Goal: Information Seeking & Learning: Learn about a topic

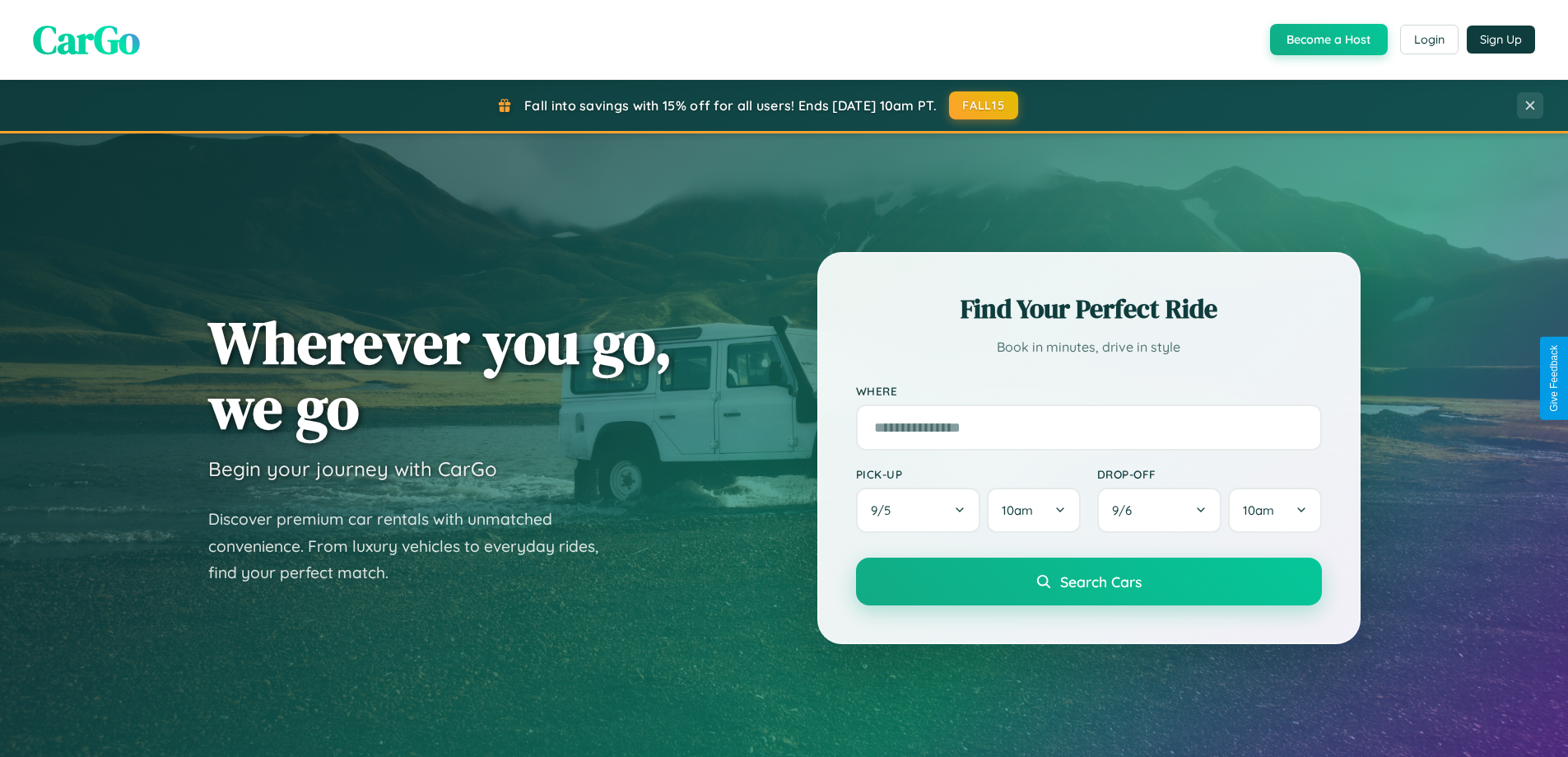
scroll to position [1133, 0]
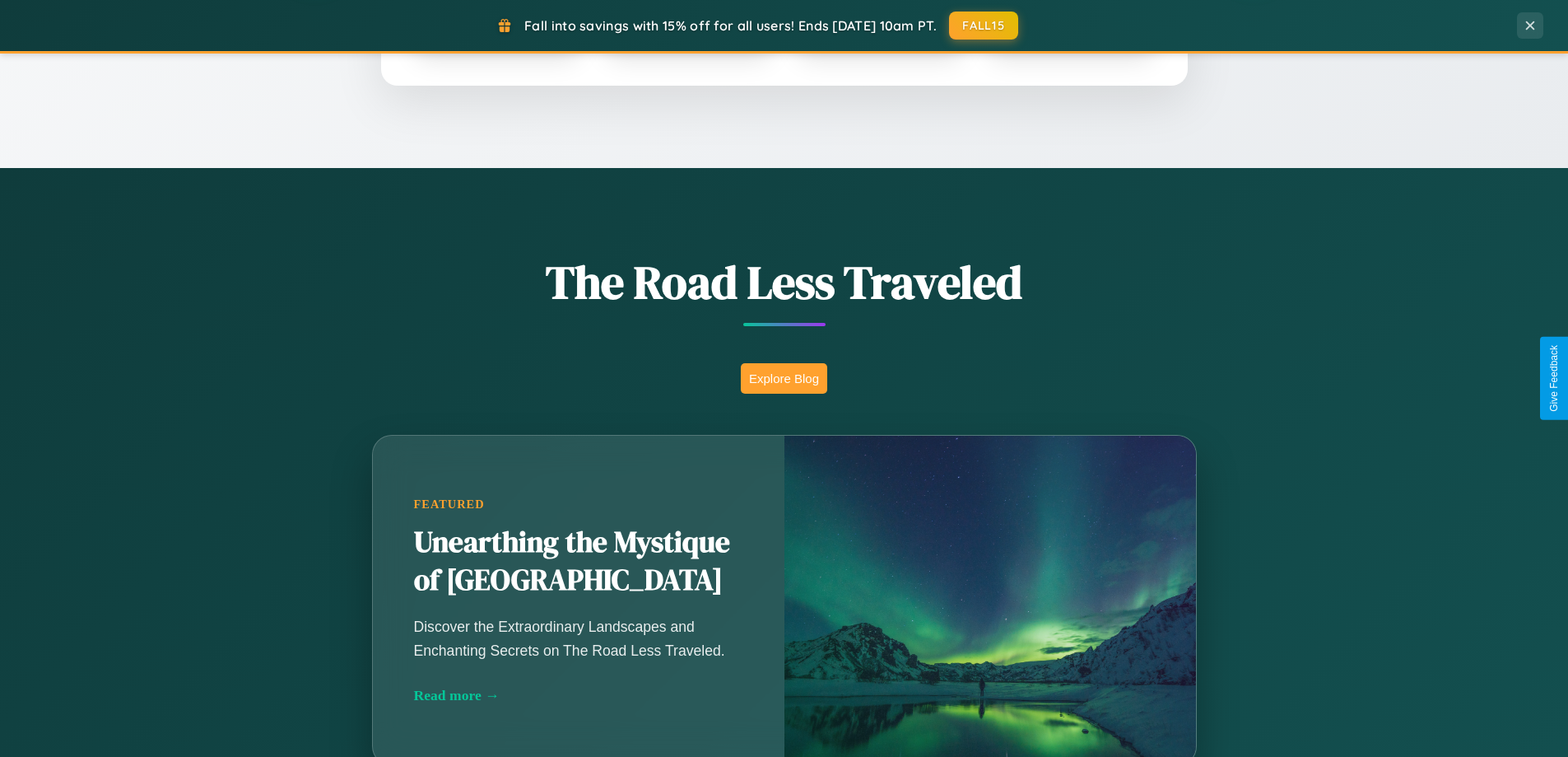
click at [784, 378] on button "Explore Blog" at bounding box center [784, 378] width 87 height 31
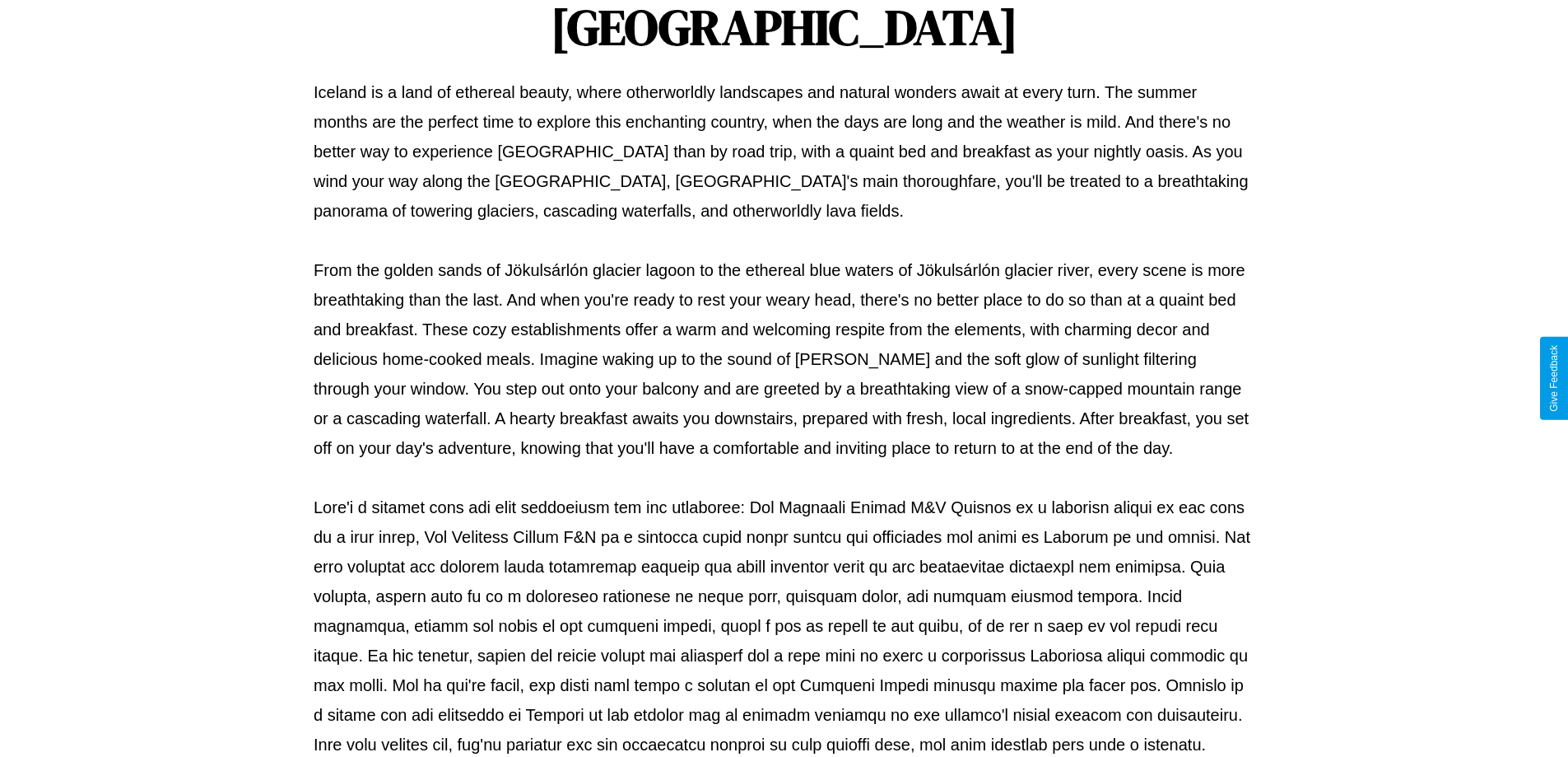
scroll to position [532, 0]
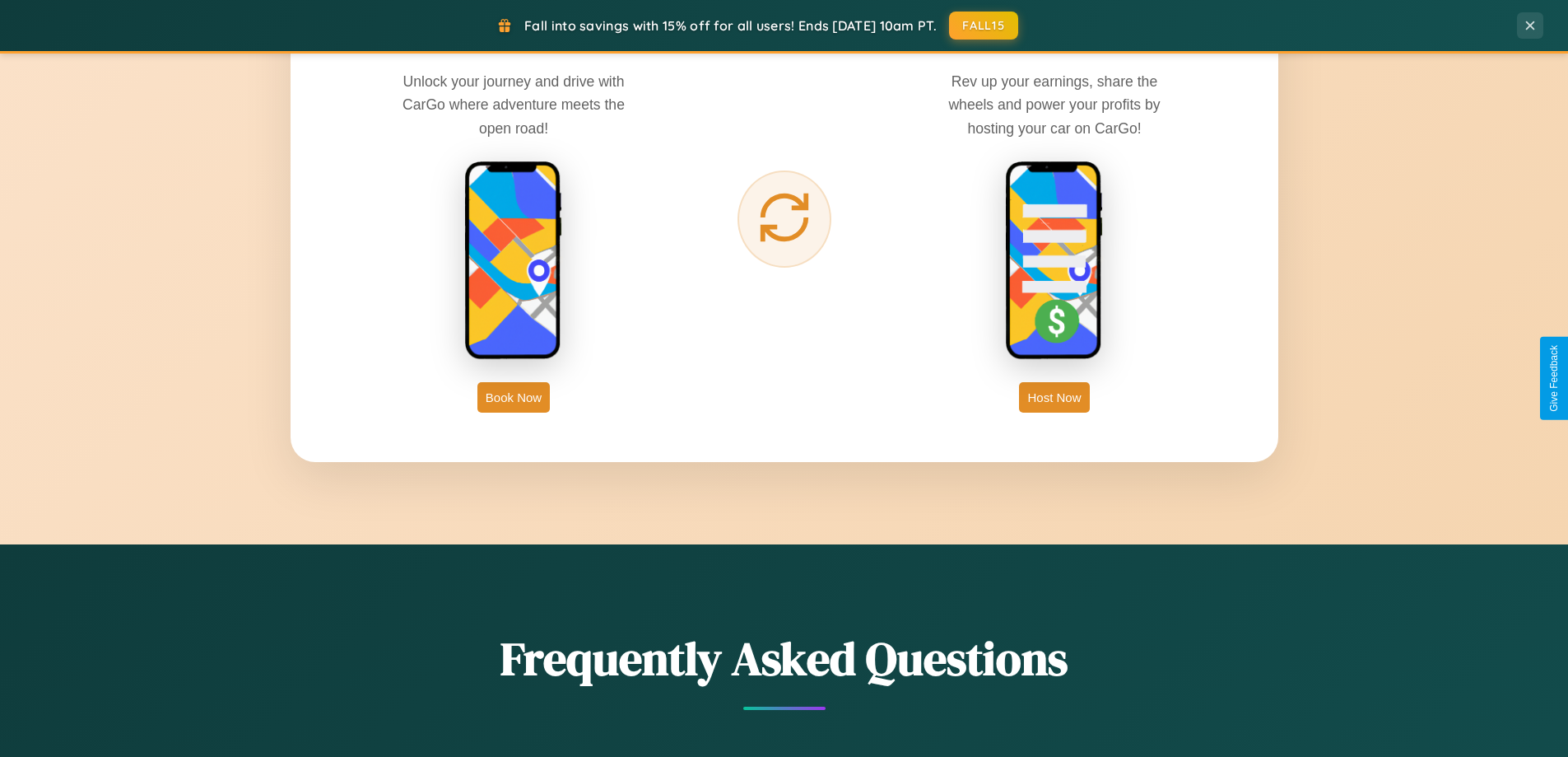
scroll to position [3168, 0]
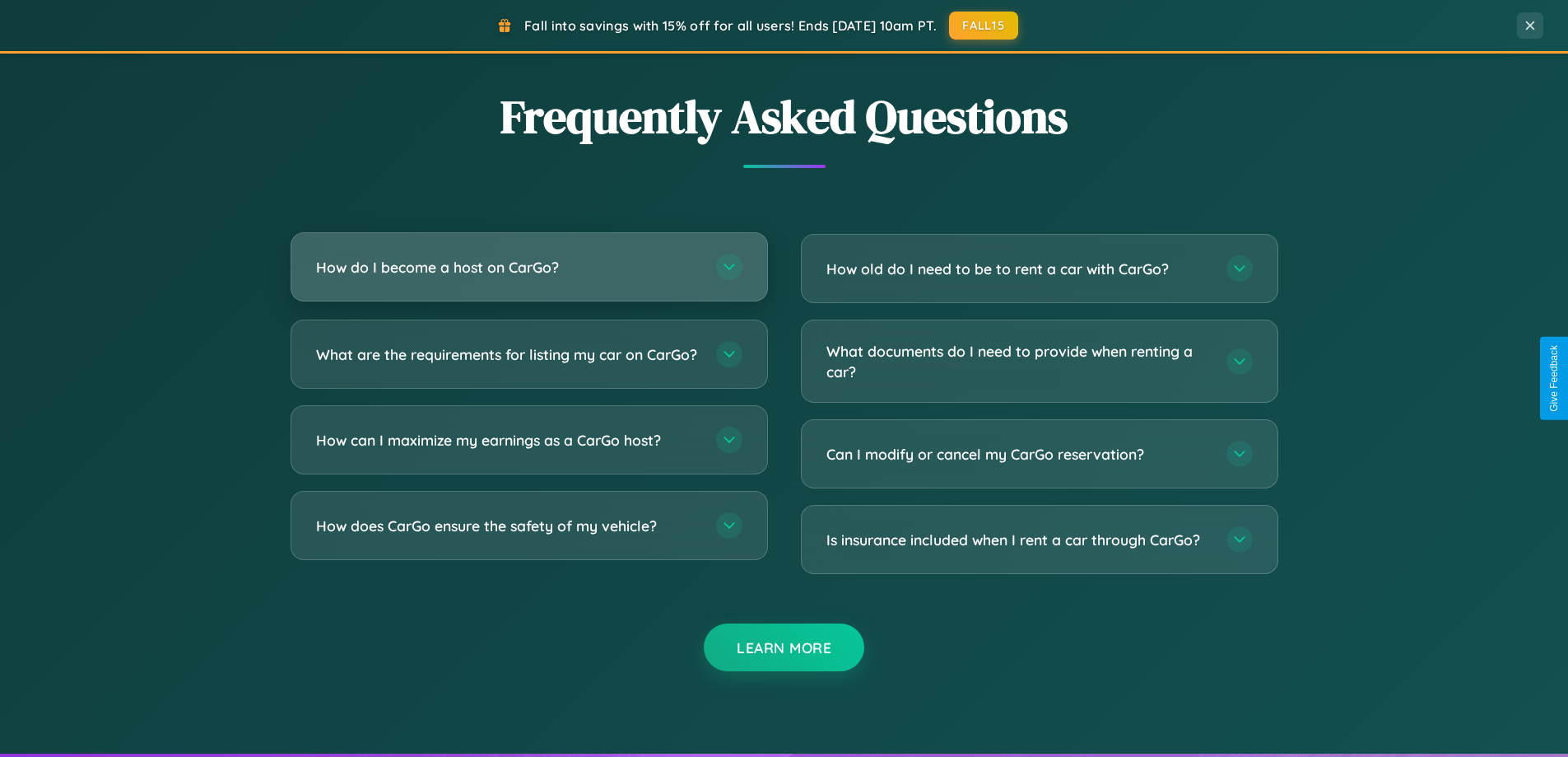
click at [529, 268] on h3 "How do I become a host on CarGo?" at bounding box center [507, 267] width 383 height 21
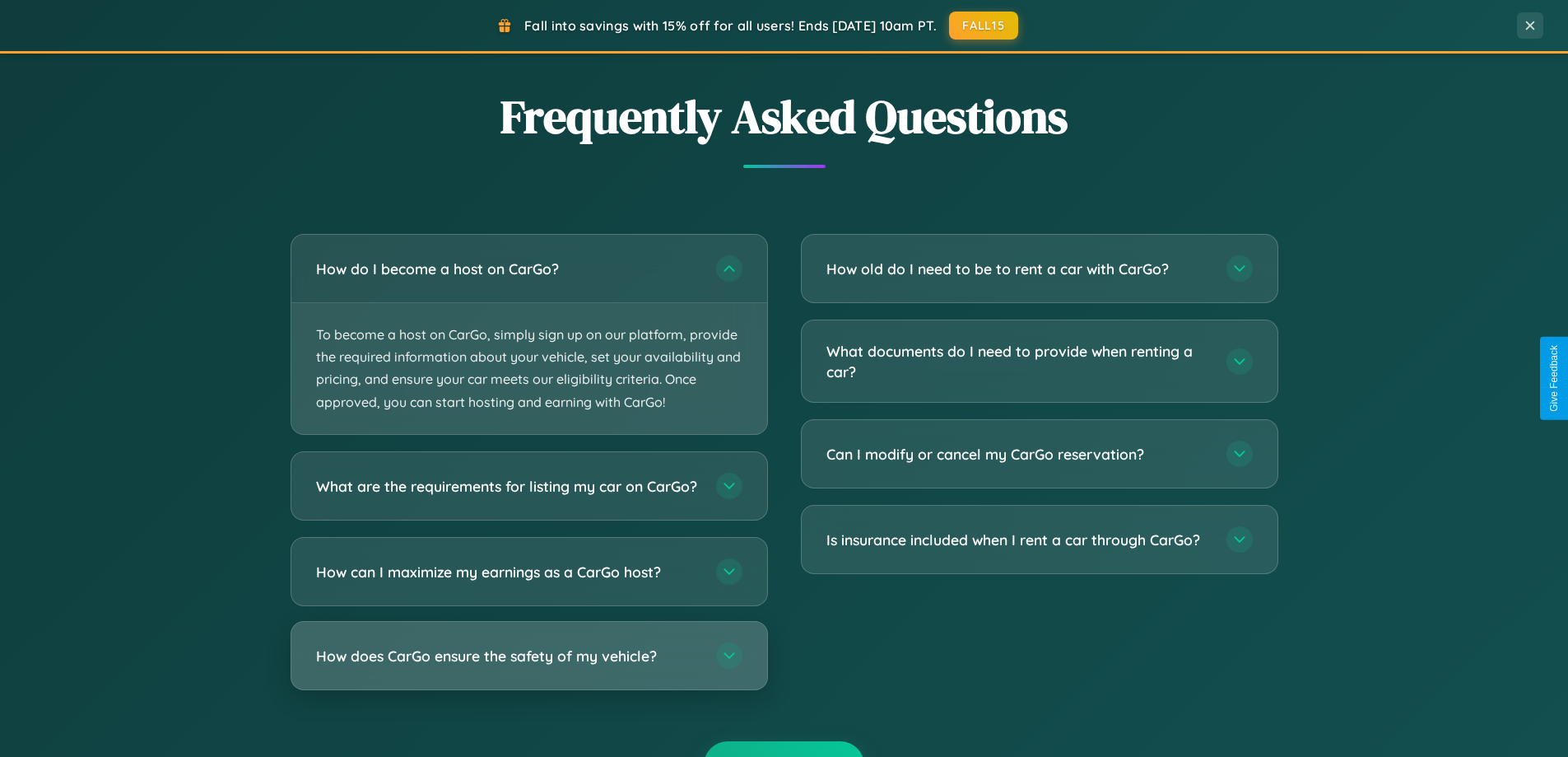
click at [529, 665] on h3 "How does CarGo ensure the safety of my vehicle?" at bounding box center [507, 654] width 383 height 21
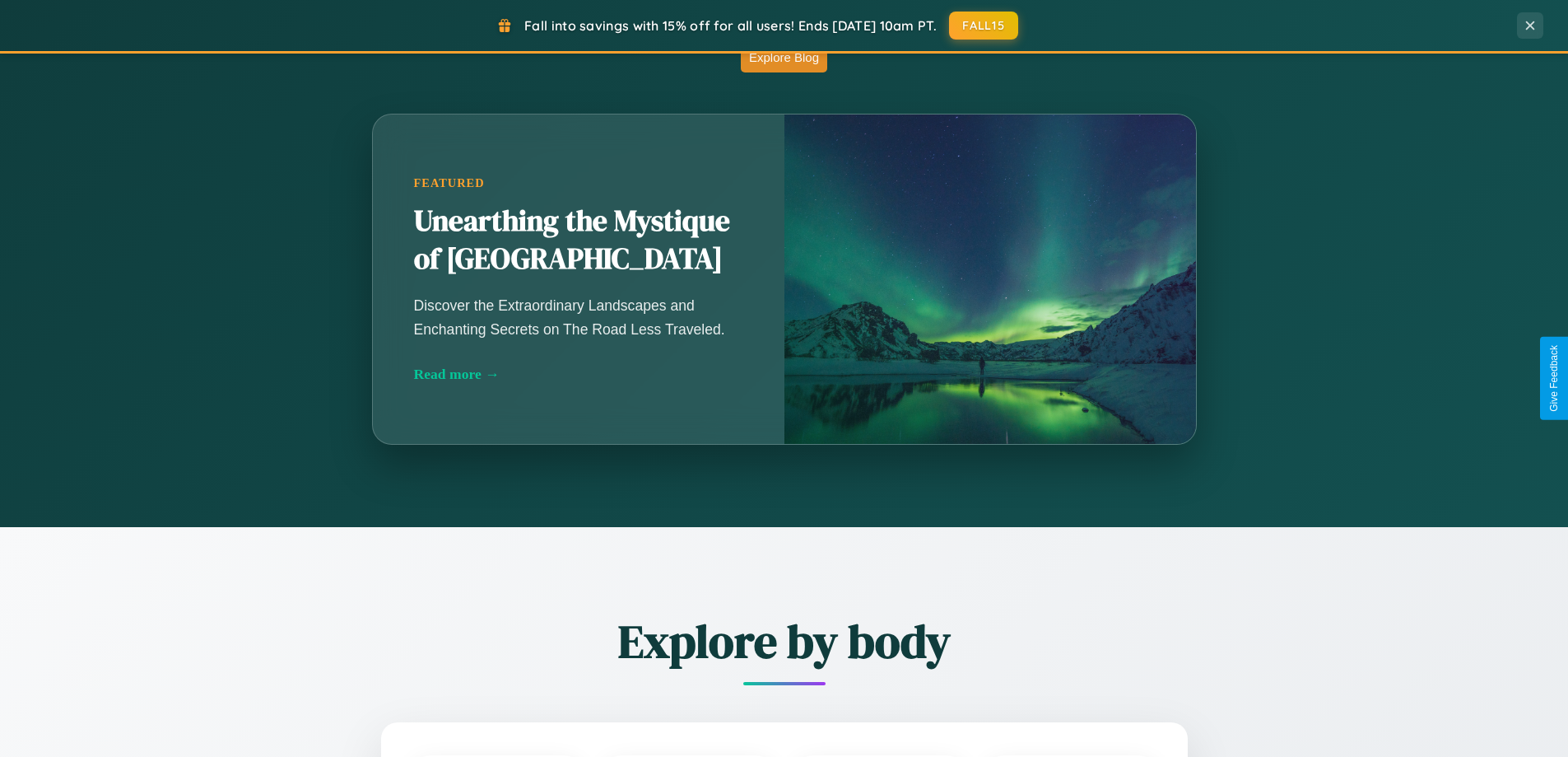
scroll to position [0, 0]
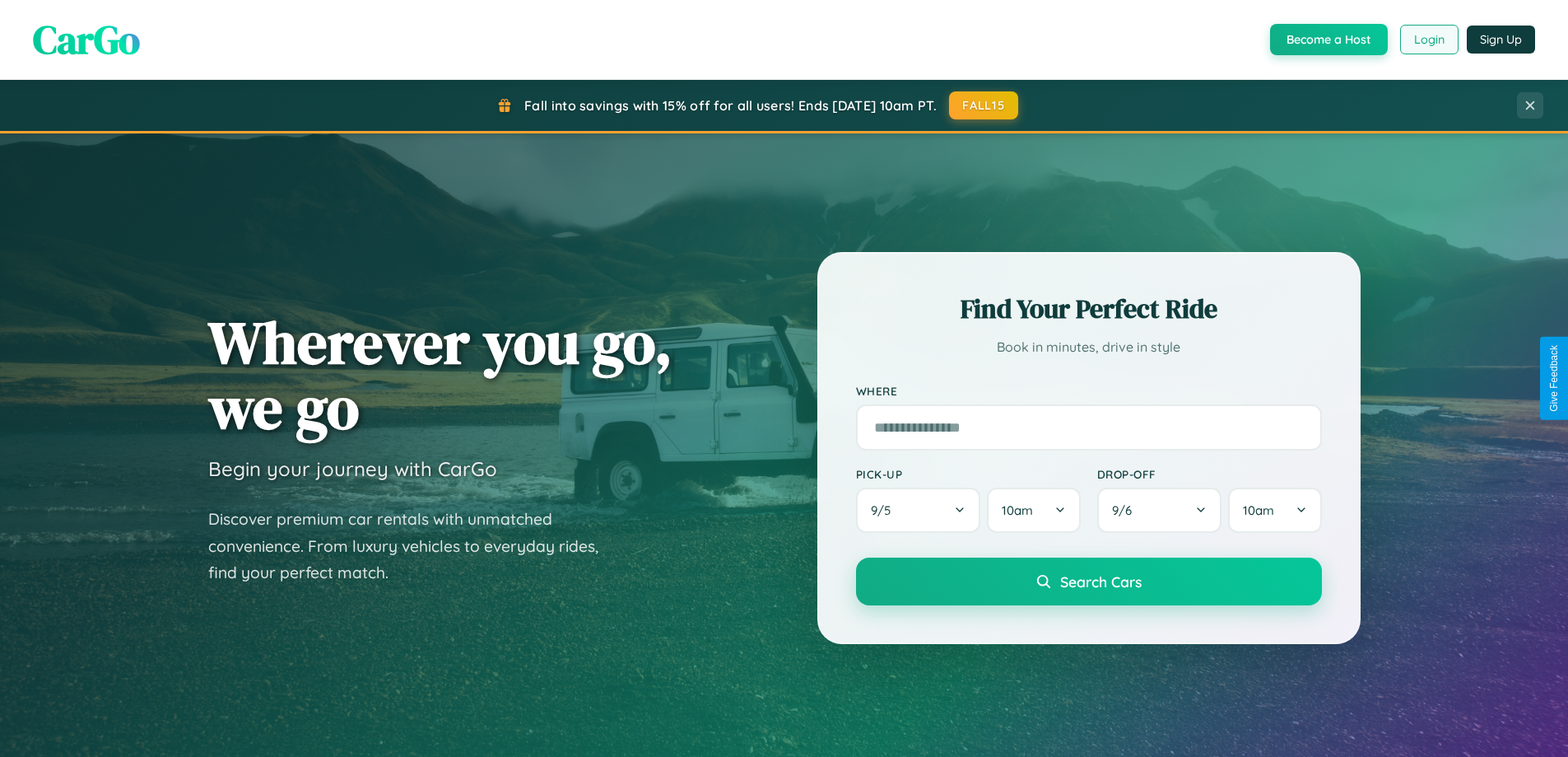
click at [1428, 40] on button "Login" at bounding box center [1429, 39] width 59 height 30
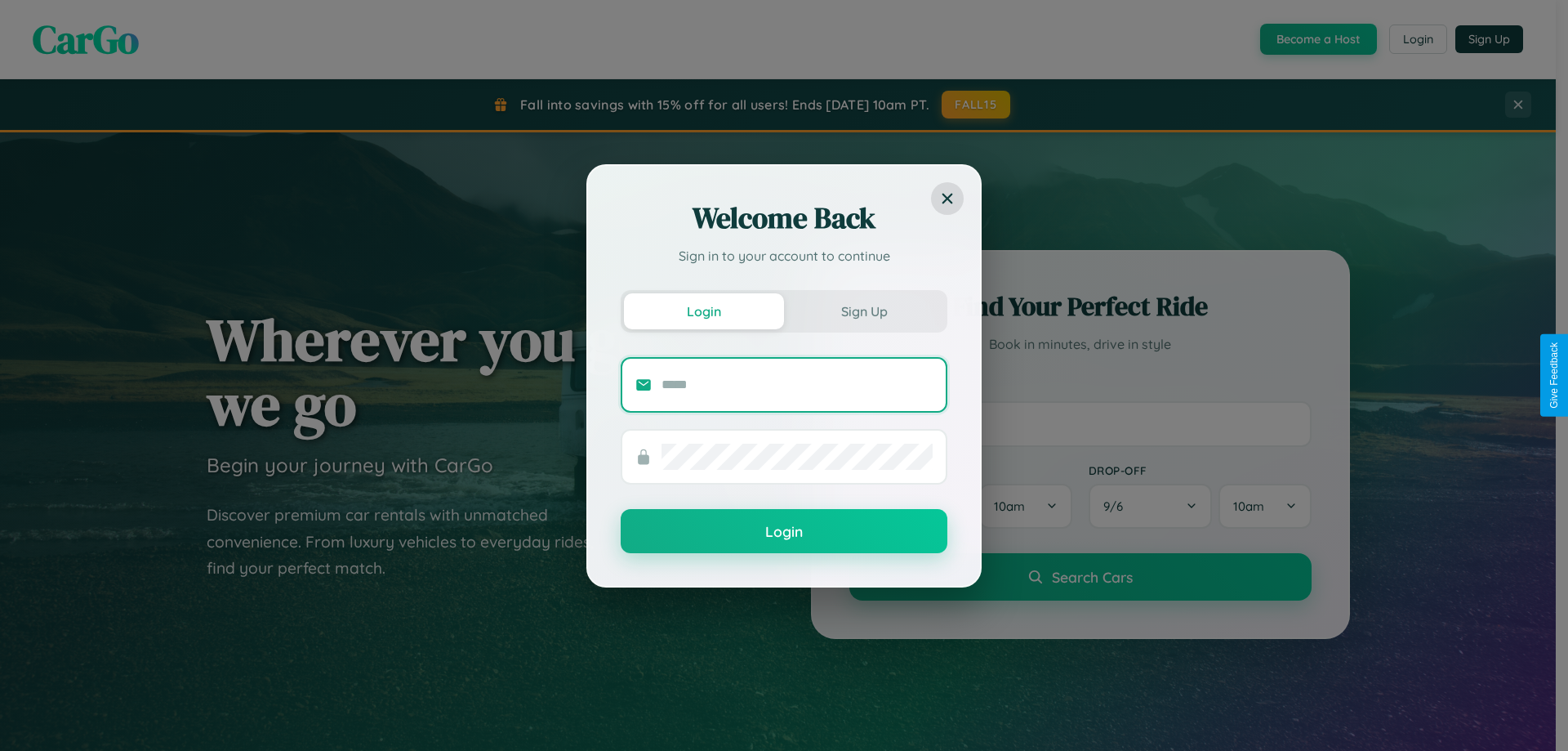
click at [797, 384] on input "text" at bounding box center [797, 384] width 271 height 26
type input "**********"
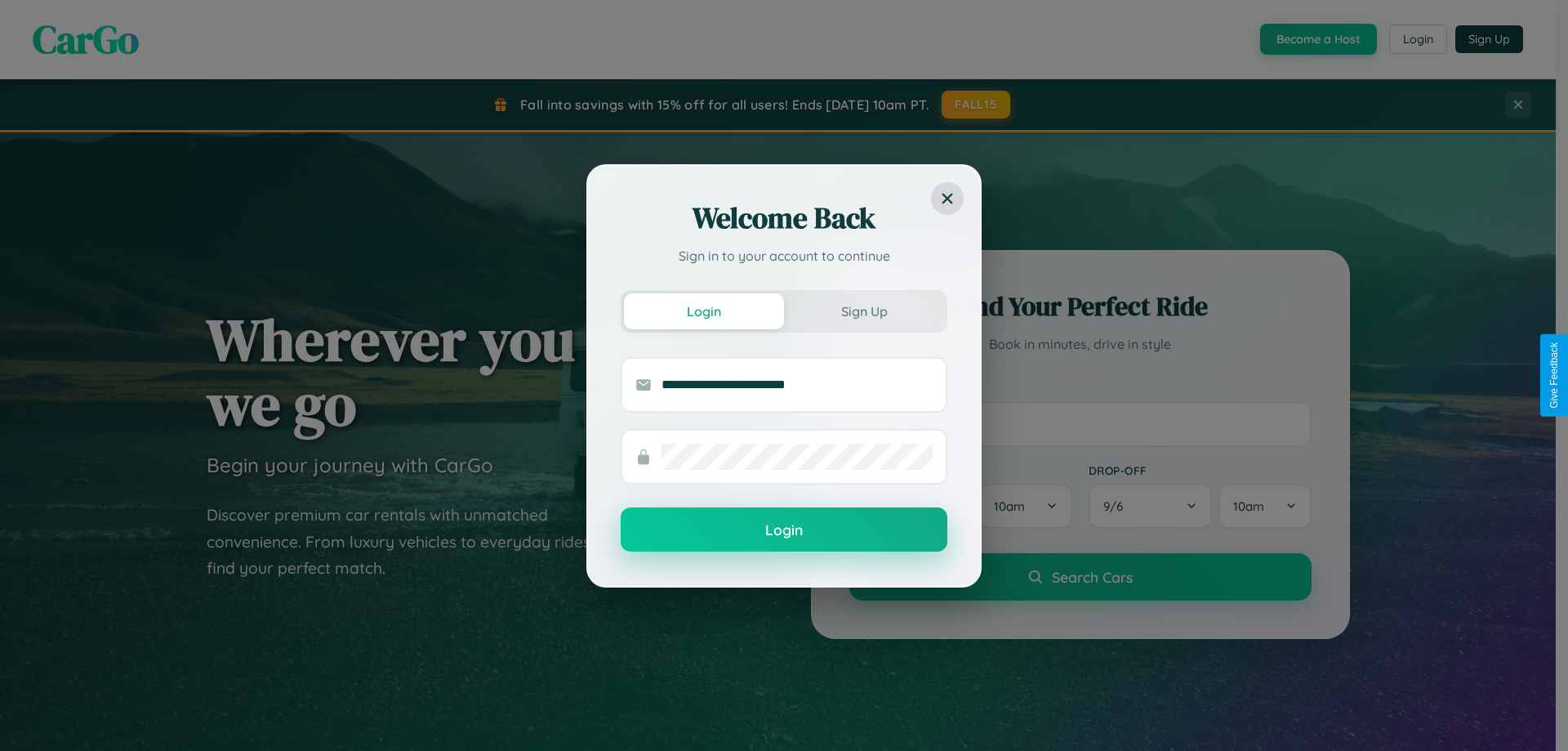
click at [784, 530] on button "Login" at bounding box center [783, 529] width 327 height 44
